Goal: Transaction & Acquisition: Obtain resource

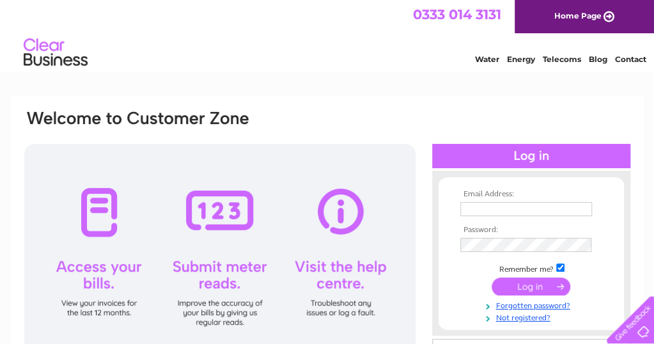
type input "[EMAIL_ADDRESS][DOMAIN_NAME]"
click at [524, 286] on input "submit" at bounding box center [531, 286] width 79 height 18
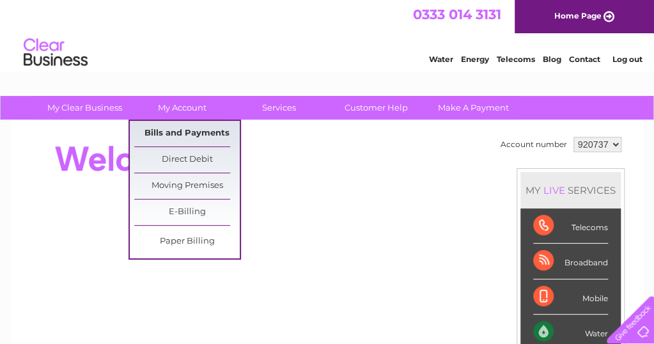
click at [176, 127] on link "Bills and Payments" at bounding box center [186, 134] width 105 height 26
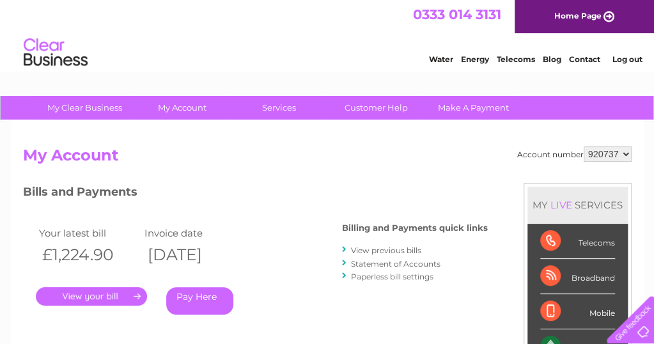
click at [99, 291] on link "." at bounding box center [91, 296] width 111 height 19
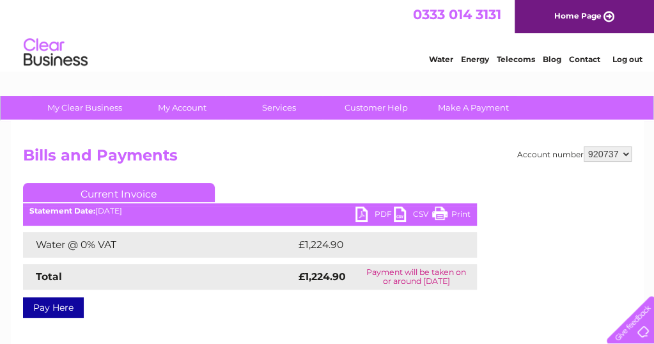
click at [378, 209] on link "PDF" at bounding box center [374, 215] width 38 height 19
click at [361, 212] on link "PDF" at bounding box center [374, 215] width 38 height 19
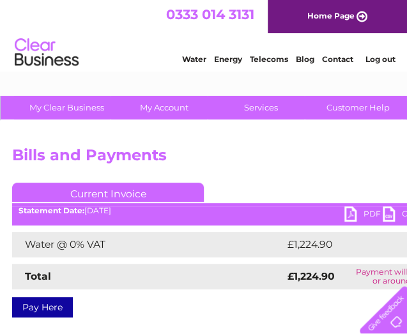
click at [318, 139] on div "Account number 920737 Bills and Payments Current Invoice PDF CSV Print £1,224.90" at bounding box center [316, 300] width 633 height 358
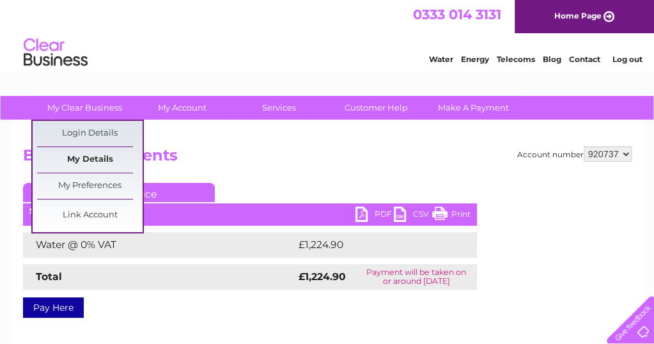
click at [87, 153] on link "My Details" at bounding box center [89, 160] width 105 height 26
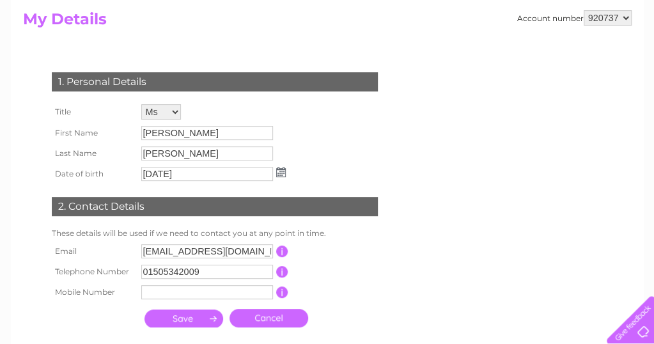
scroll to position [85, 0]
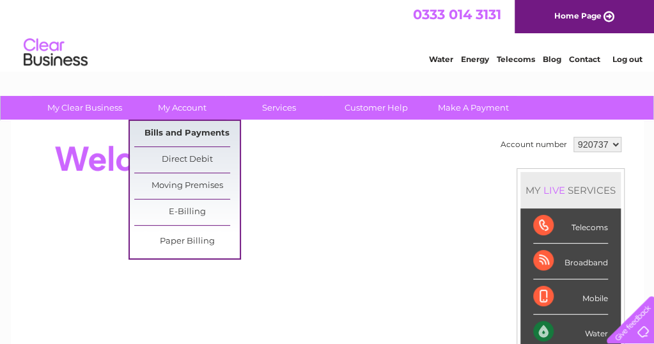
click at [171, 131] on link "Bills and Payments" at bounding box center [186, 134] width 105 height 26
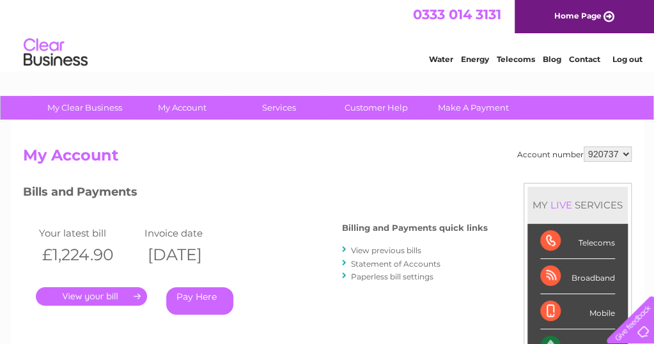
click at [102, 292] on link "." at bounding box center [91, 296] width 111 height 19
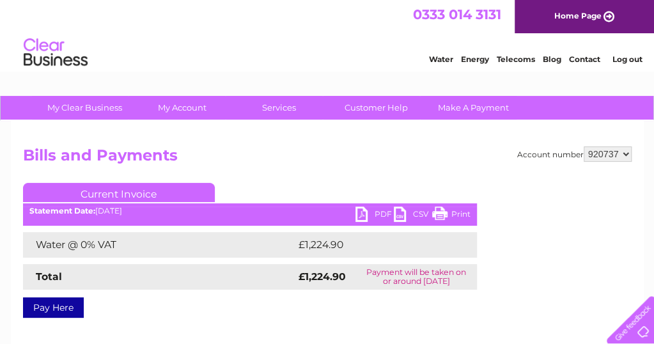
click at [359, 214] on link "PDF" at bounding box center [374, 215] width 38 height 19
